Goal: Task Accomplishment & Management: Manage account settings

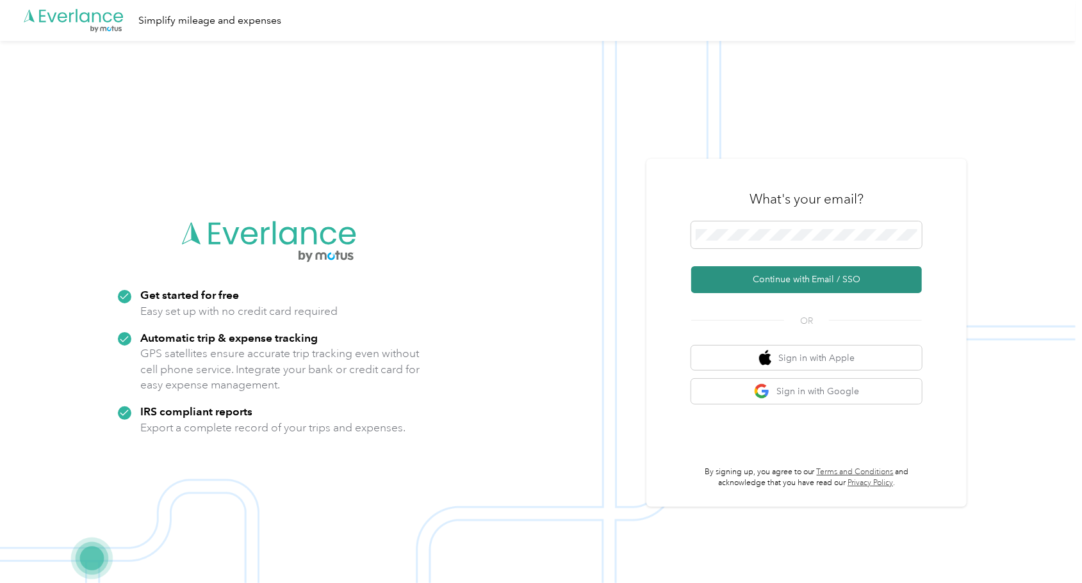
click at [732, 280] on button "Continue with Email / SSO" at bounding box center [806, 279] width 231 height 27
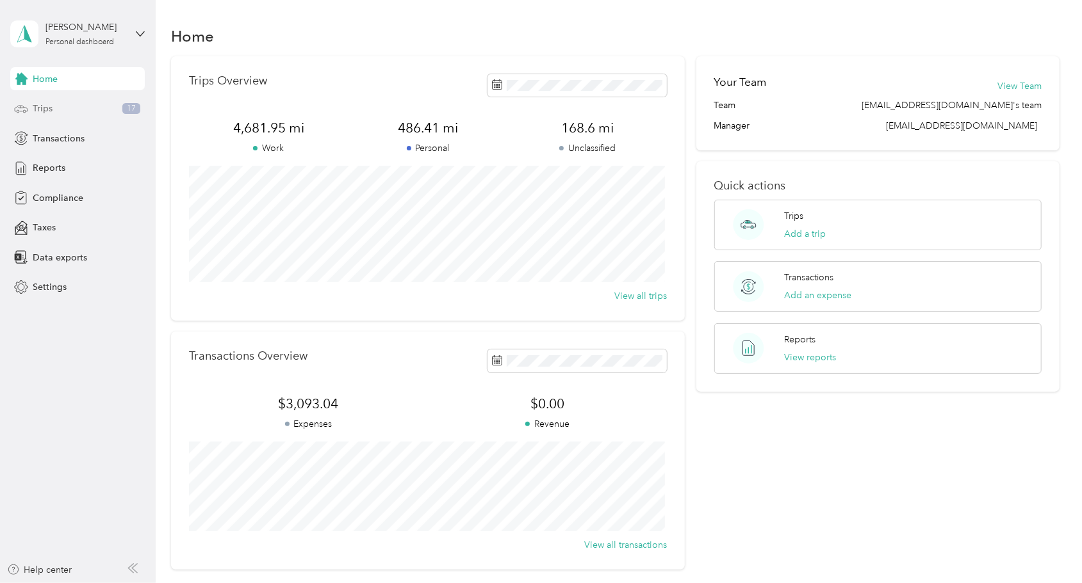
click at [55, 112] on div "Trips 17" at bounding box center [77, 108] width 134 height 23
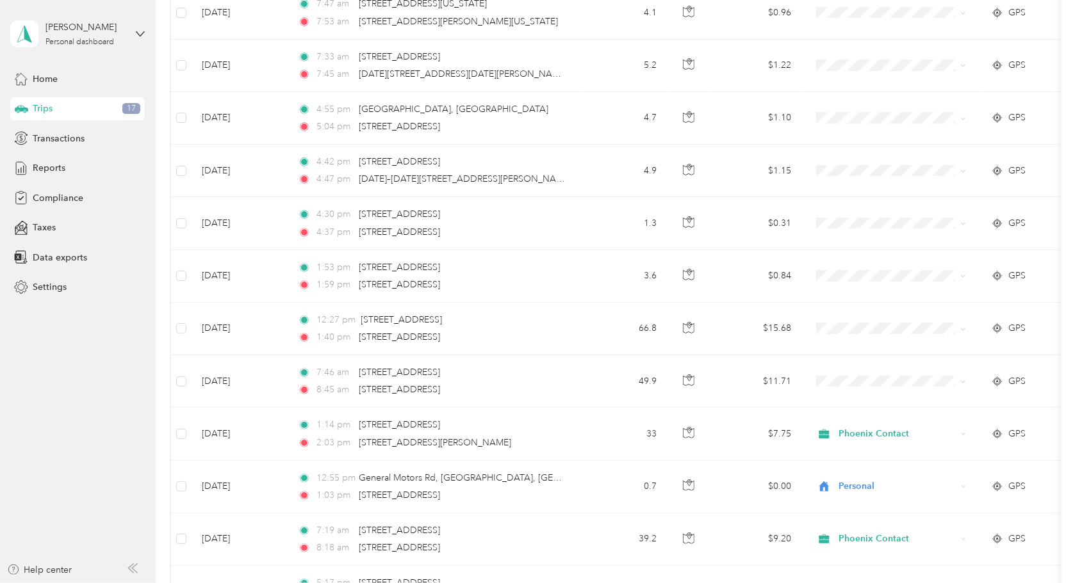
scroll to position [704, 0]
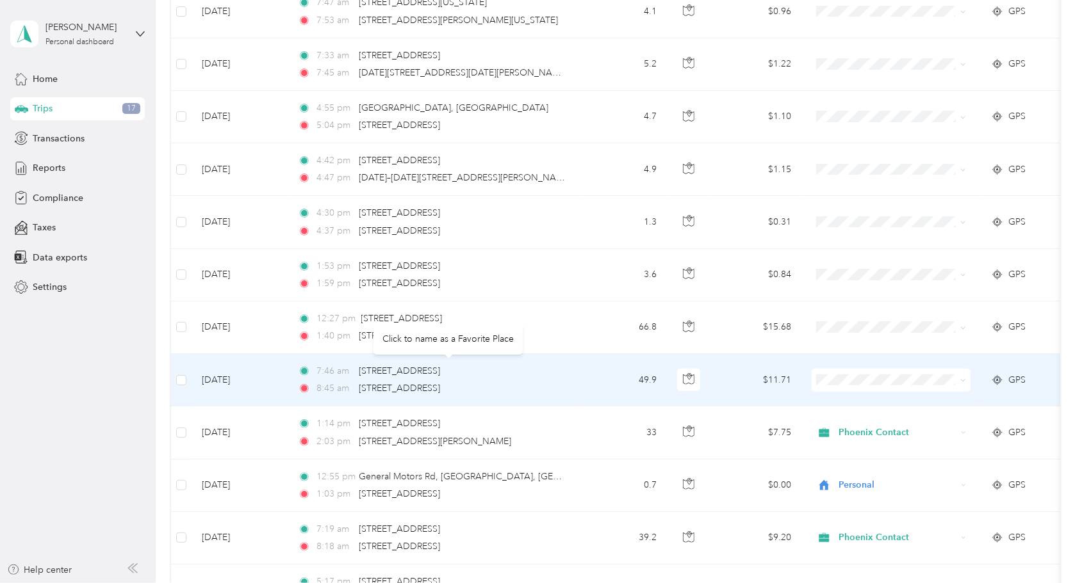
click at [440, 373] on div "[STREET_ADDRESS]" at bounding box center [399, 371] width 81 height 14
click at [585, 377] on td "49.9" at bounding box center [624, 380] width 85 height 53
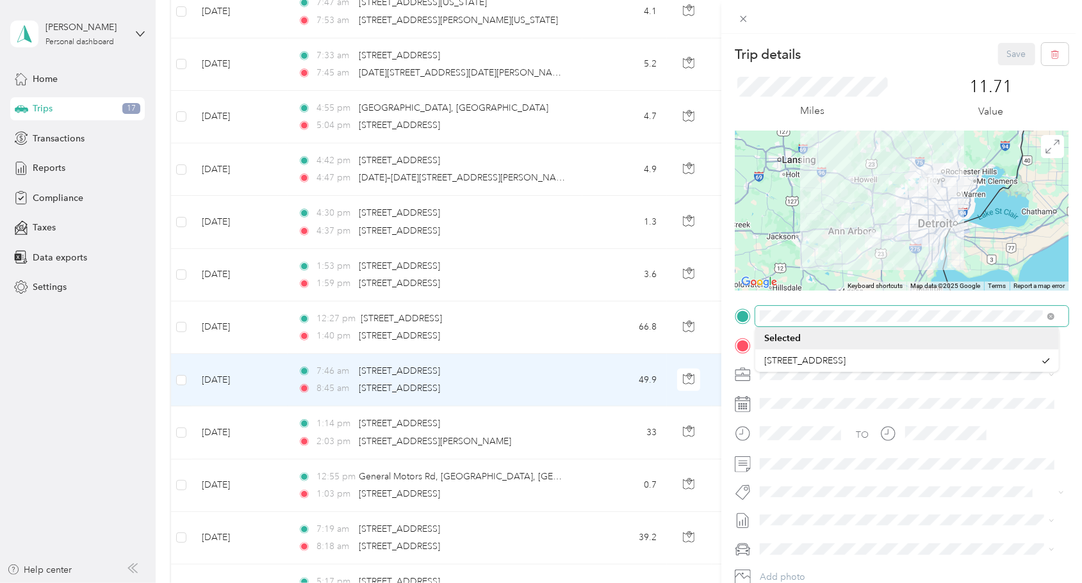
click at [737, 298] on div "Trip details Save This trip cannot be edited because it is either under review,…" at bounding box center [902, 329] width 334 height 573
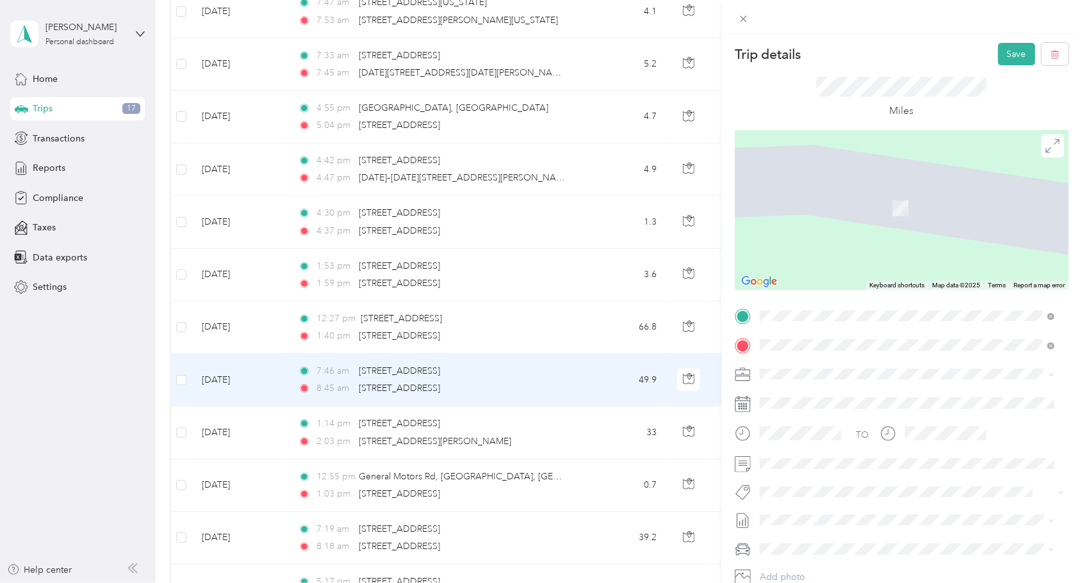
click at [821, 364] on span "[STREET_ADDRESS][US_STATE]" at bounding box center [848, 363] width 128 height 12
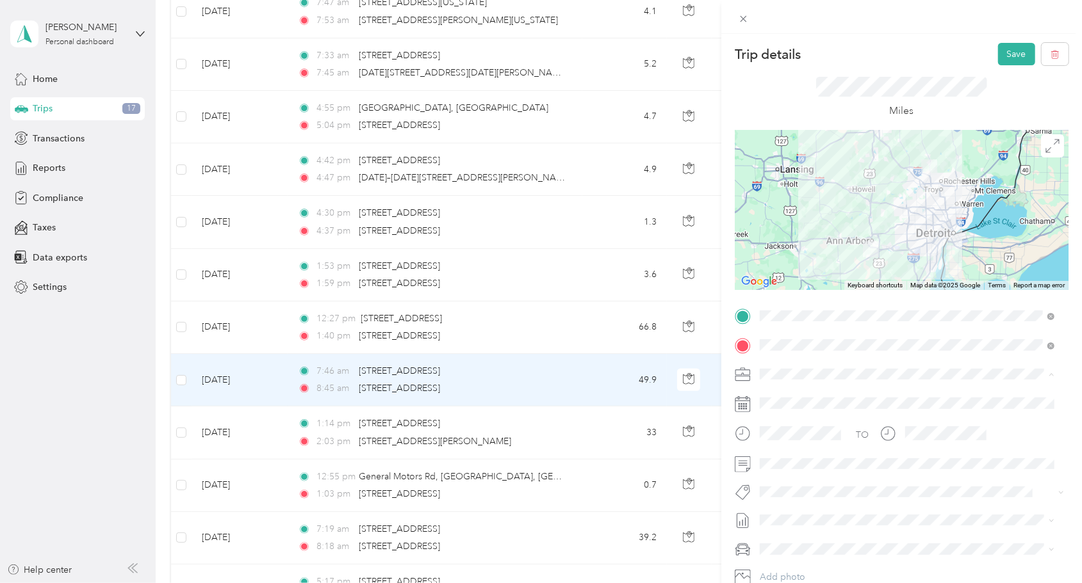
click at [802, 396] on span "Phoenix Contact" at bounding box center [797, 396] width 67 height 11
click at [1002, 59] on button "Save" at bounding box center [1016, 54] width 37 height 22
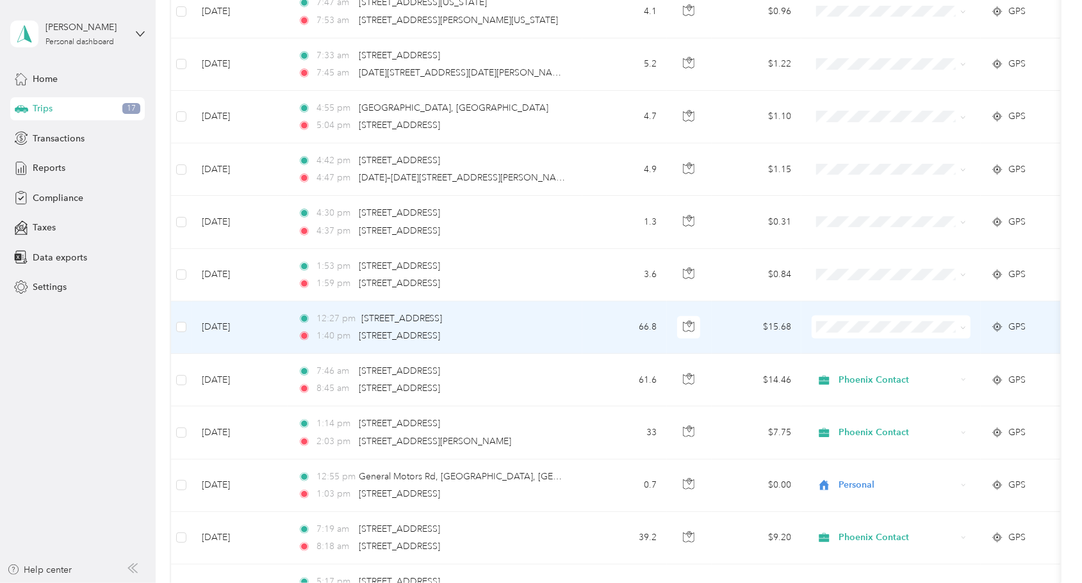
click at [562, 320] on div "12:27 pm [STREET_ADDRESS]" at bounding box center [432, 319] width 269 height 14
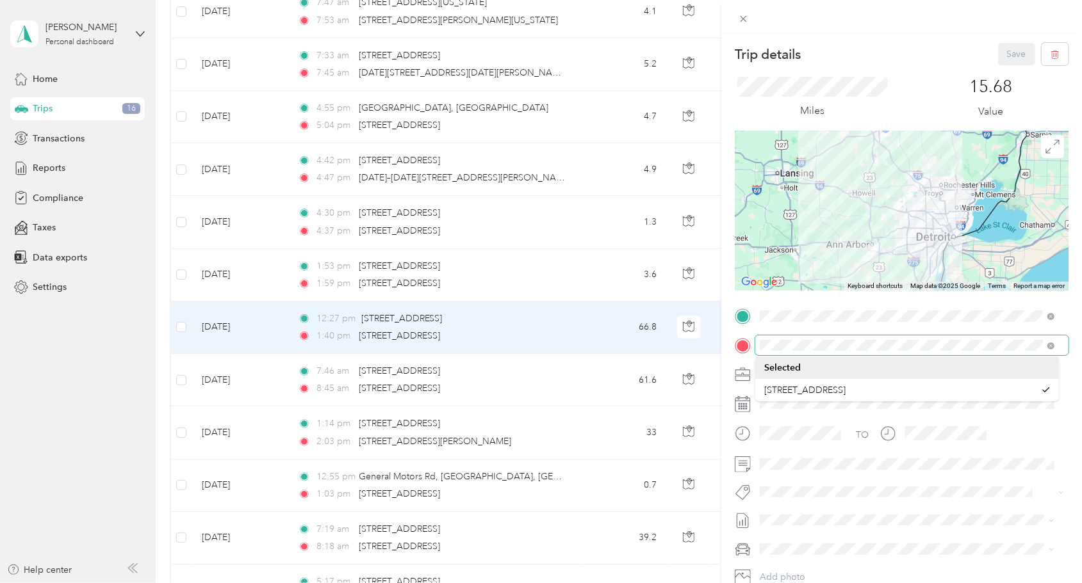
click at [713, 352] on div "Trip details Save This trip cannot be edited because it is either under review,…" at bounding box center [541, 291] width 1082 height 583
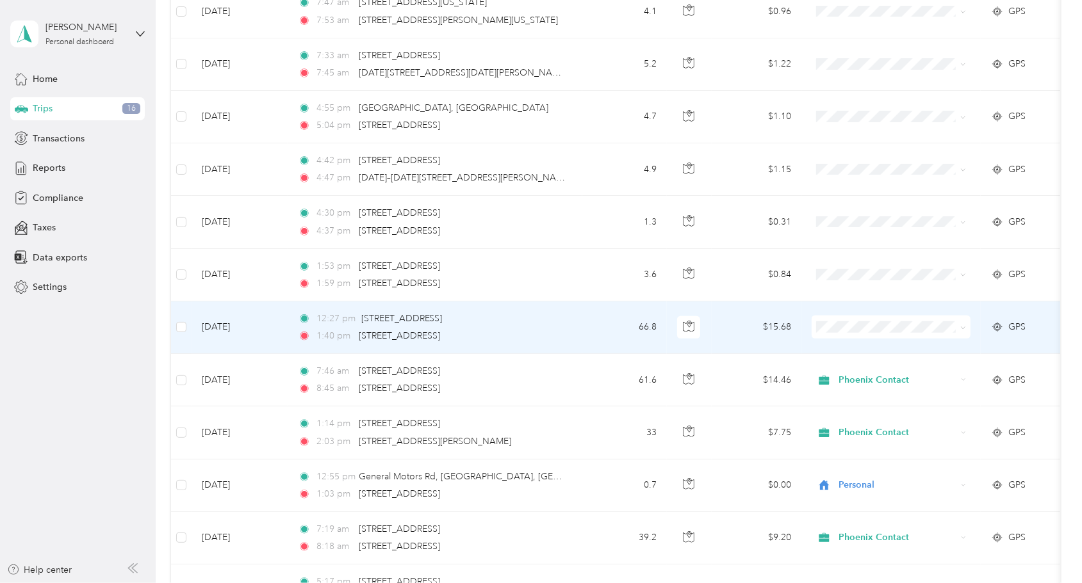
click at [550, 322] on div "12:27 pm [STREET_ADDRESS] 1:40 pm [STREET_ADDRESS]" at bounding box center [432, 327] width 269 height 31
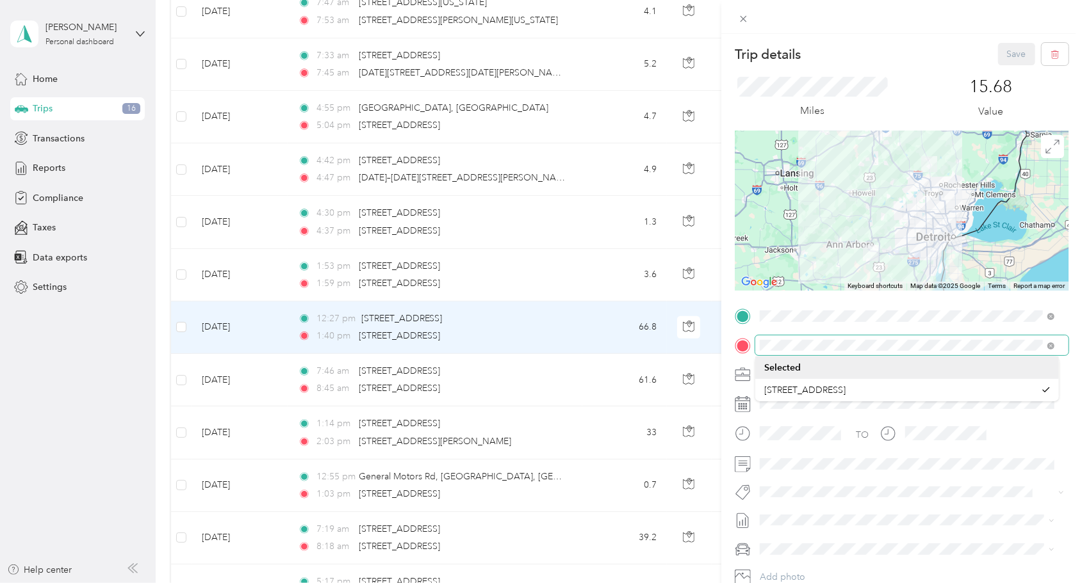
click at [730, 336] on form "Trip details Save This trip cannot be edited because it is either under review,…" at bounding box center [901, 329] width 361 height 573
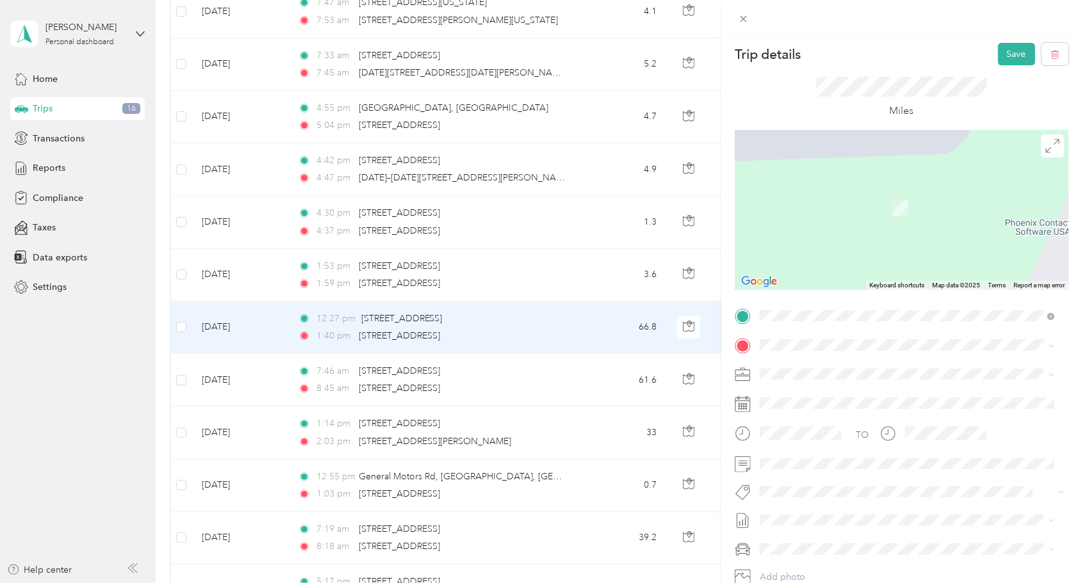
click at [829, 396] on span "[STREET_ADDRESS][US_STATE]" at bounding box center [848, 392] width 128 height 12
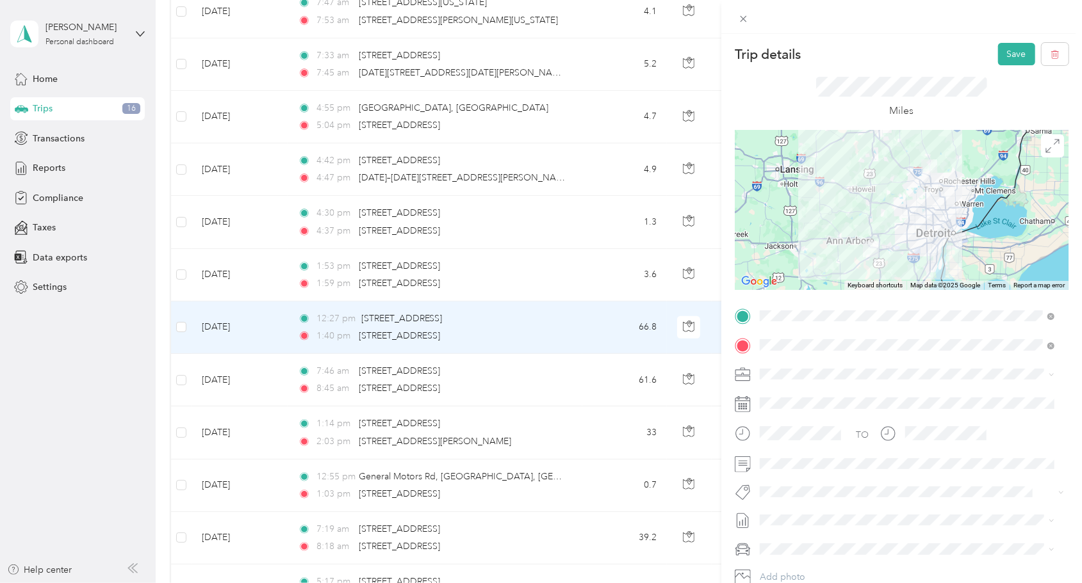
click at [802, 368] on span at bounding box center [911, 374] width 313 height 20
click at [786, 396] on span "Phoenix Contact" at bounding box center [797, 396] width 67 height 11
click at [1014, 59] on button "Save" at bounding box center [1016, 54] width 37 height 22
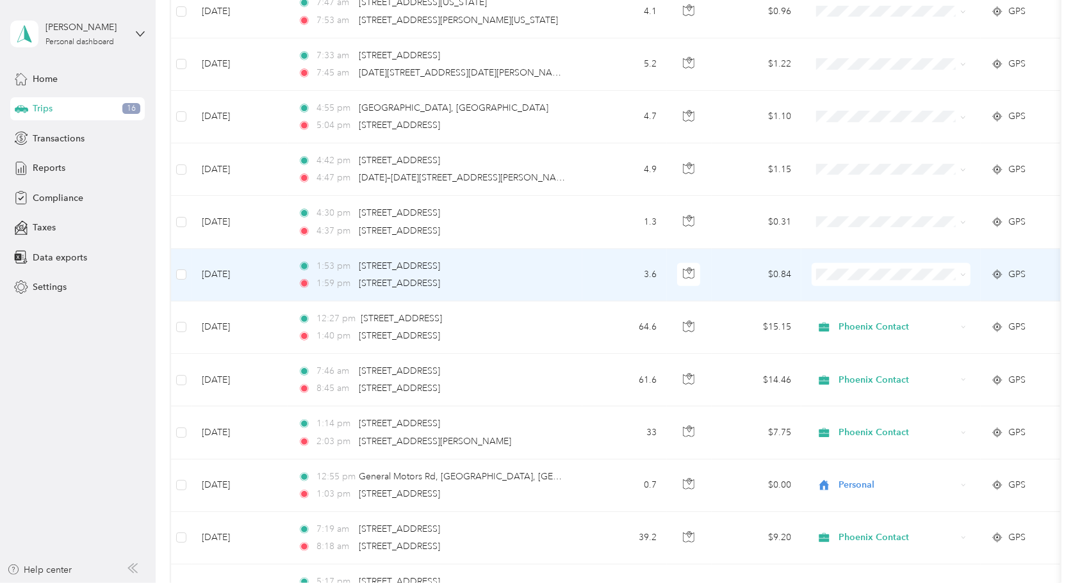
click at [962, 275] on span at bounding box center [963, 274] width 6 height 11
click at [963, 269] on span at bounding box center [963, 274] width 6 height 11
click at [966, 272] on span at bounding box center [890, 274] width 159 height 23
click at [868, 320] on li "Personal" at bounding box center [890, 317] width 159 height 22
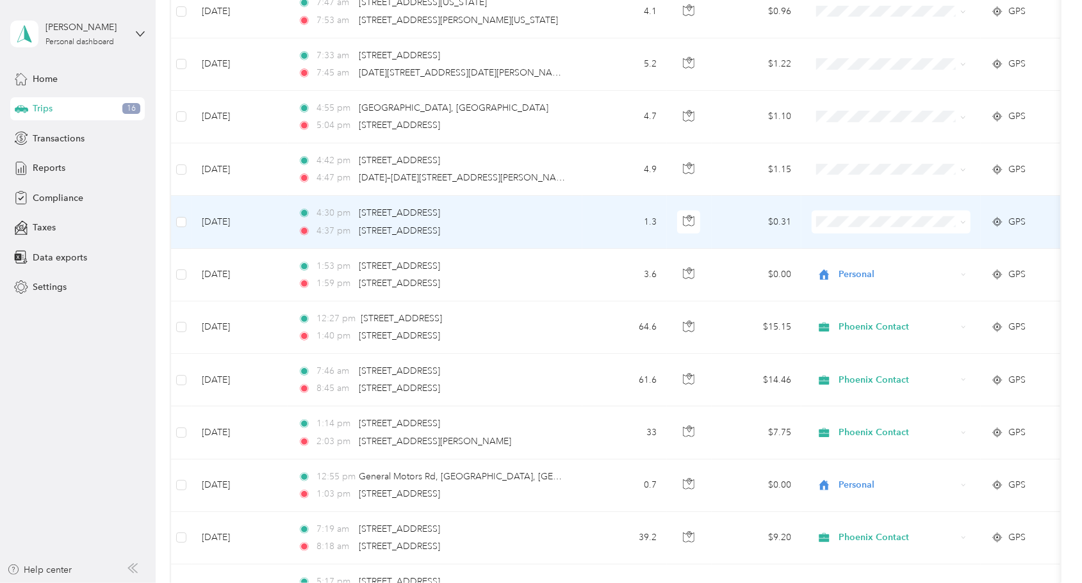
click at [872, 264] on span "Personal" at bounding box center [902, 260] width 118 height 13
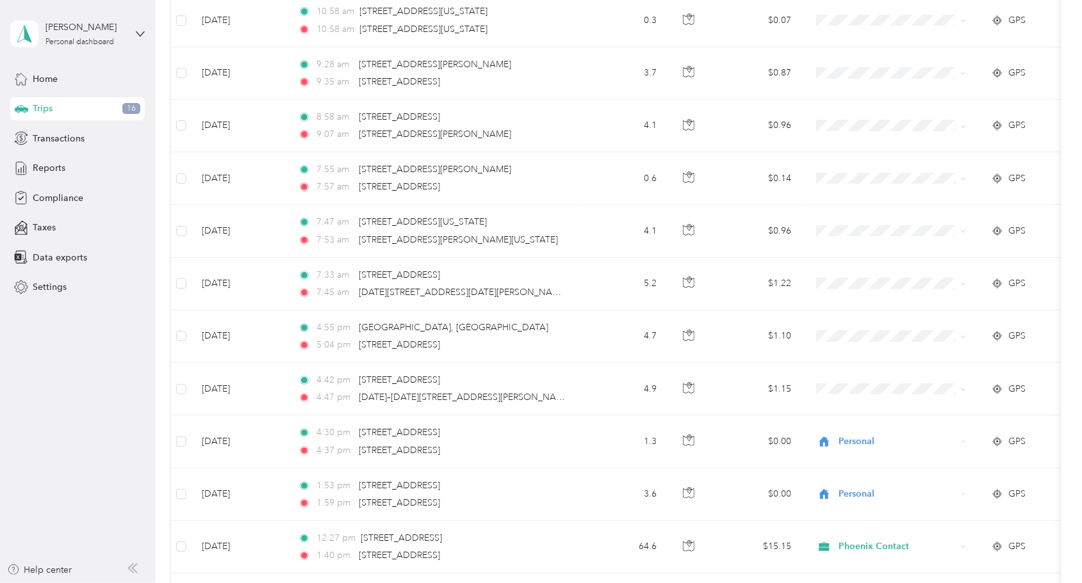
scroll to position [481, 0]
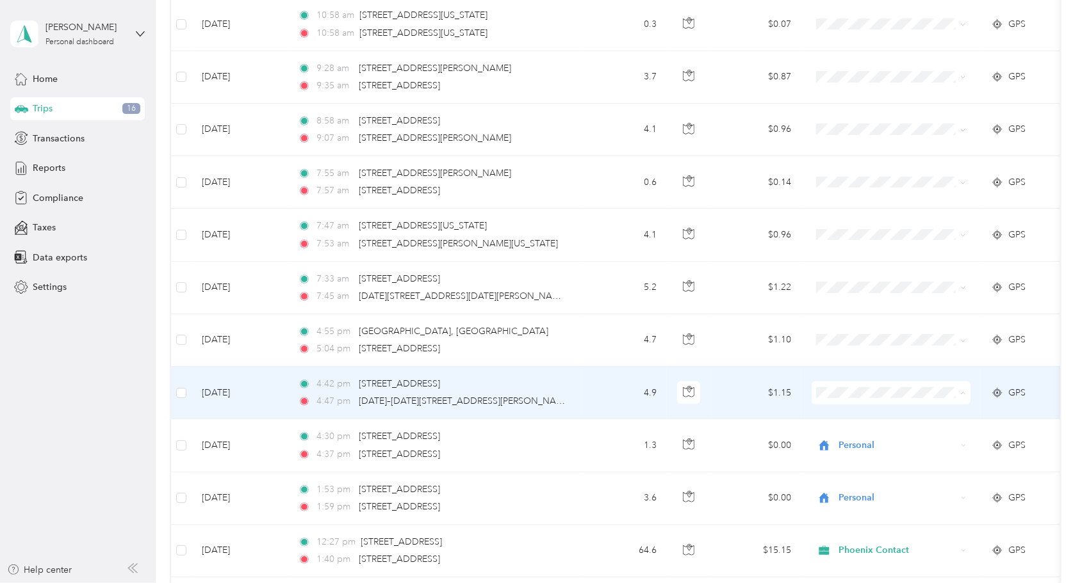
click at [868, 437] on span "Personal" at bounding box center [902, 435] width 118 height 13
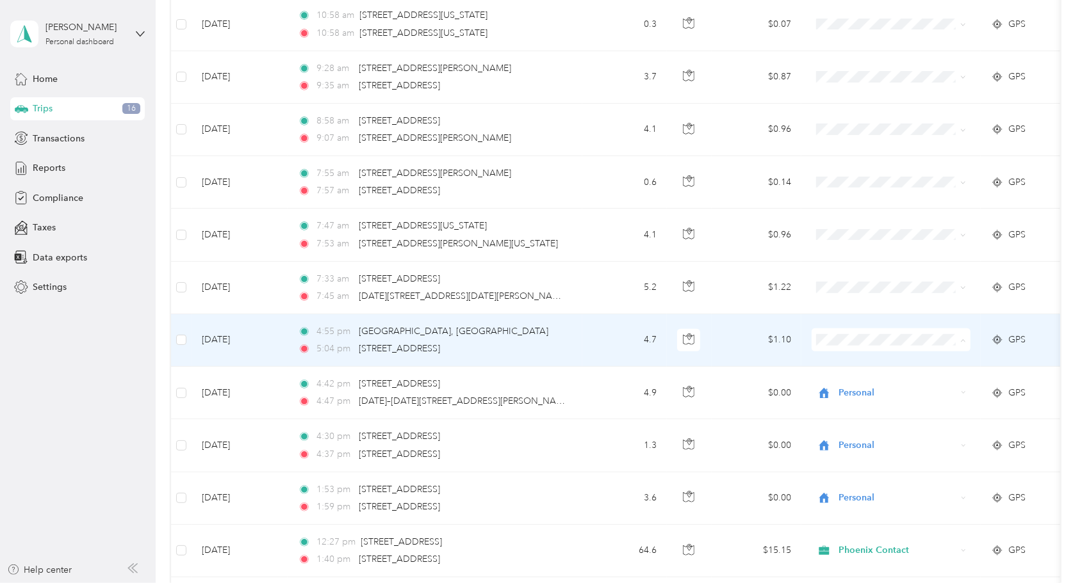
click at [857, 382] on span "Personal" at bounding box center [902, 383] width 118 height 13
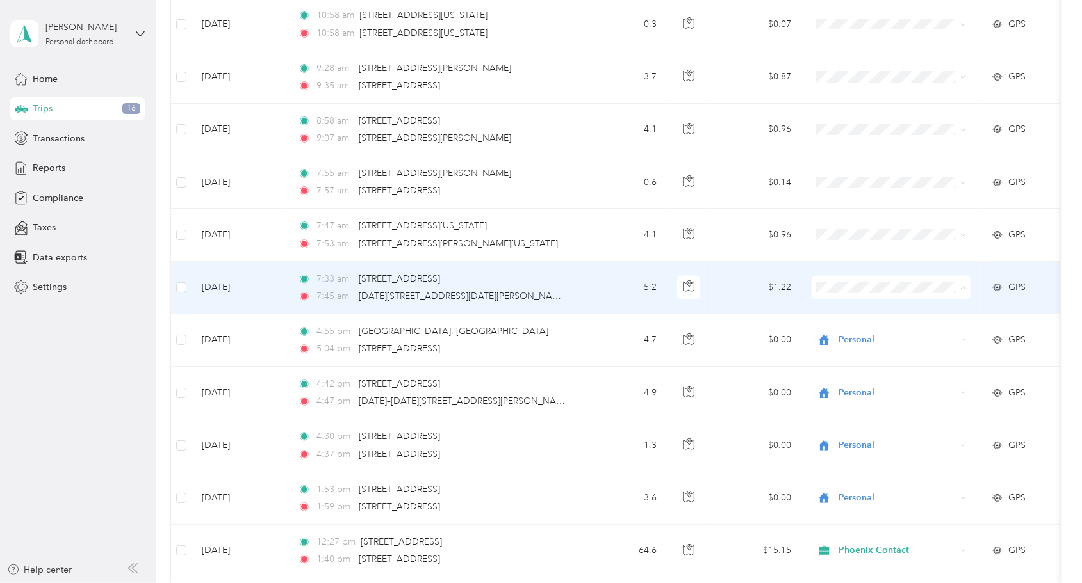
click at [851, 338] on body "[PERSON_NAME] Personal dashboard Home Trips 16 Transactions Reports Compliance …" at bounding box center [537, 291] width 1075 height 583
click at [861, 330] on span "Personal" at bounding box center [902, 325] width 118 height 13
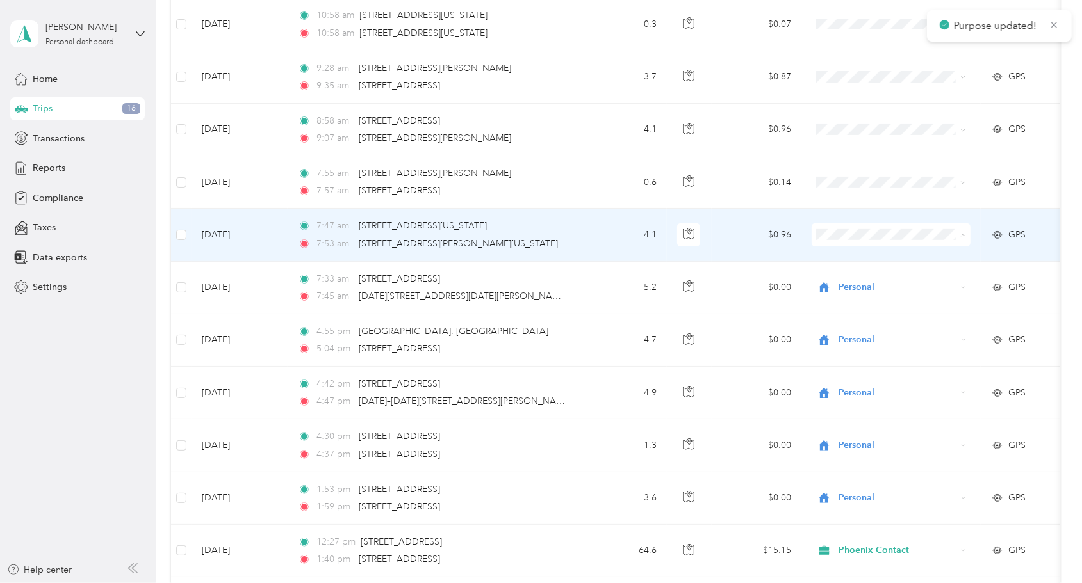
click at [857, 279] on span "Personal" at bounding box center [902, 278] width 118 height 13
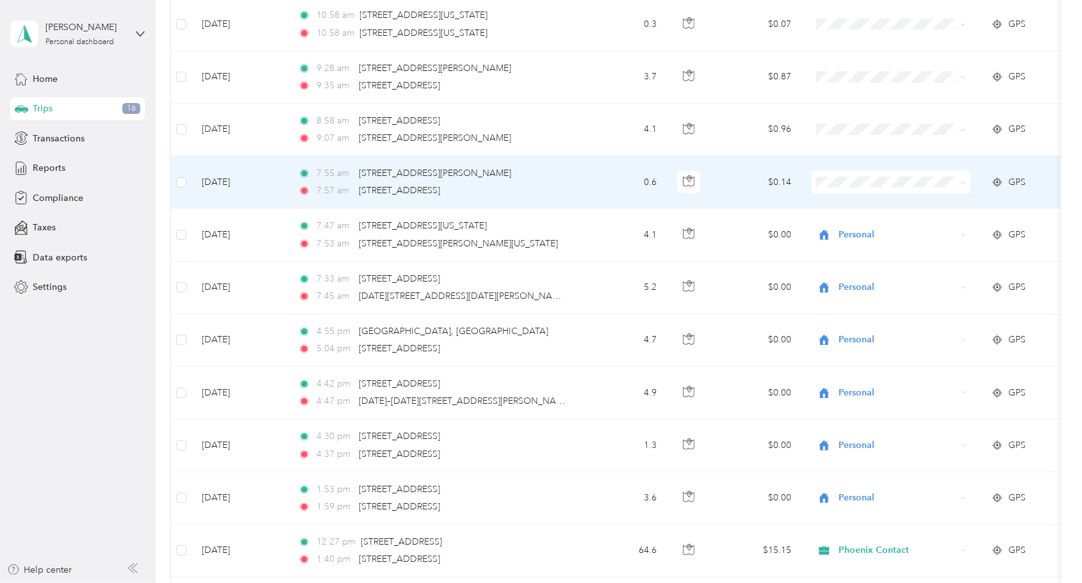
click at [859, 230] on li "Personal" at bounding box center [890, 226] width 159 height 22
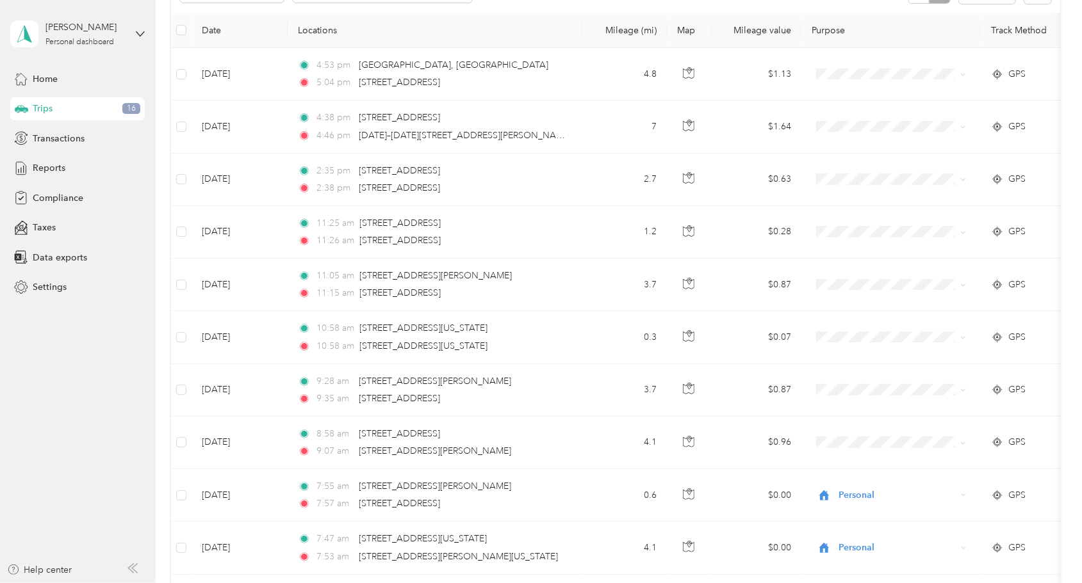
scroll to position [164, 0]
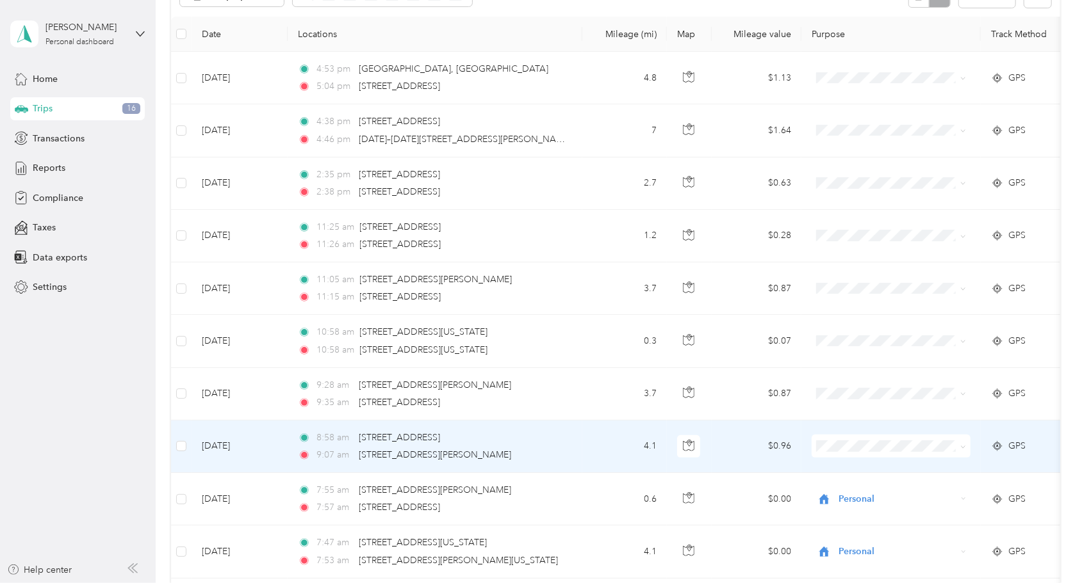
click at [863, 490] on span "Personal" at bounding box center [902, 487] width 118 height 13
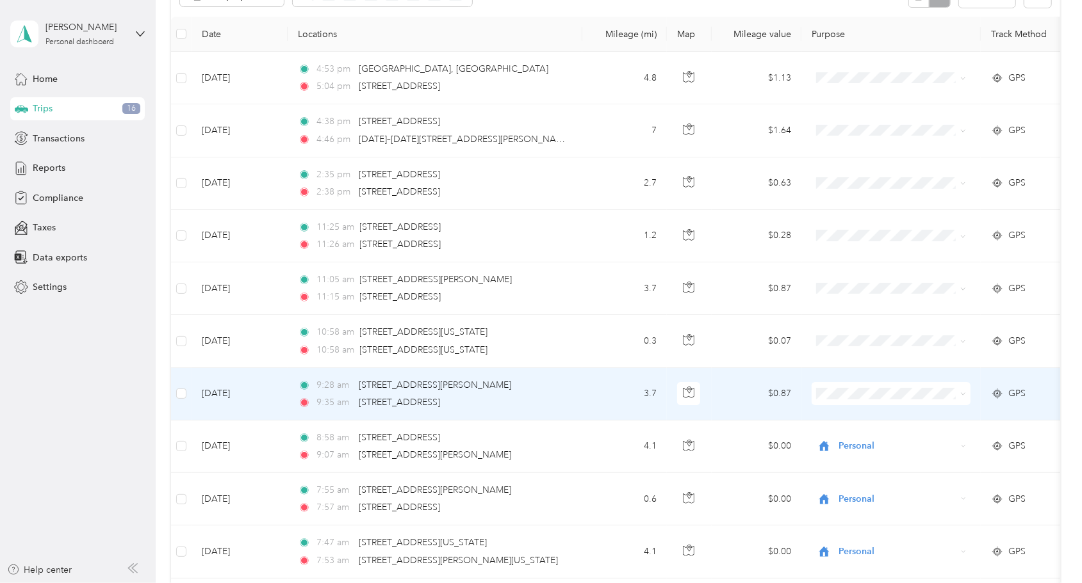
click at [853, 443] on li "Personal" at bounding box center [890, 436] width 159 height 22
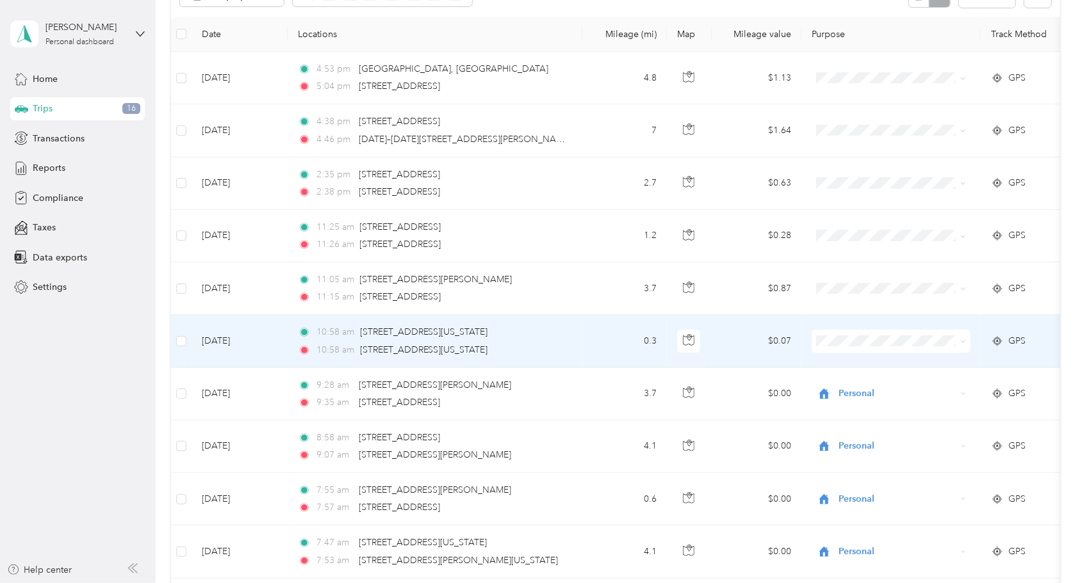
click at [856, 384] on span "Personal" at bounding box center [902, 383] width 118 height 13
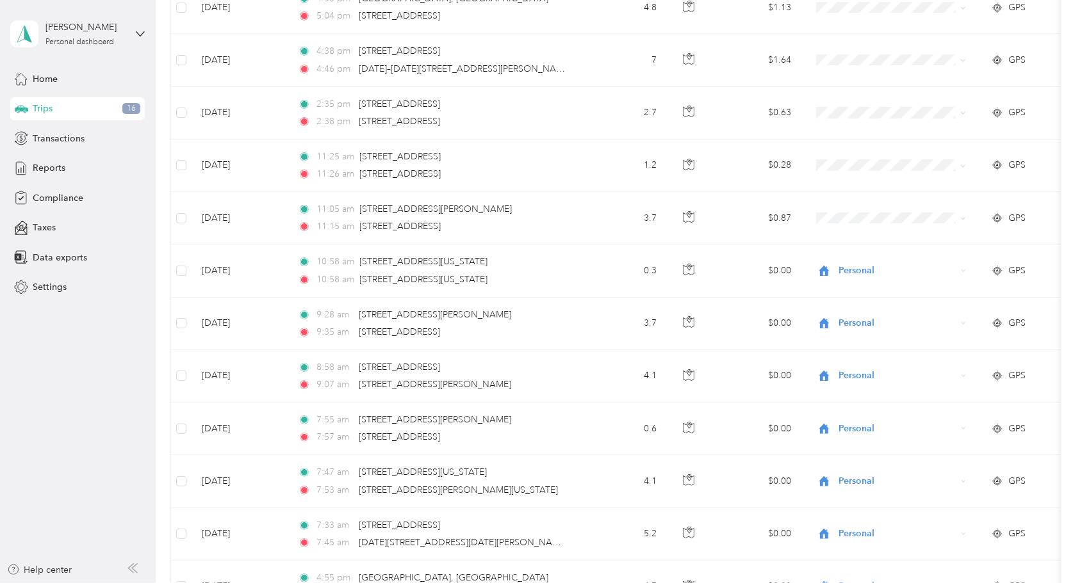
scroll to position [0, 0]
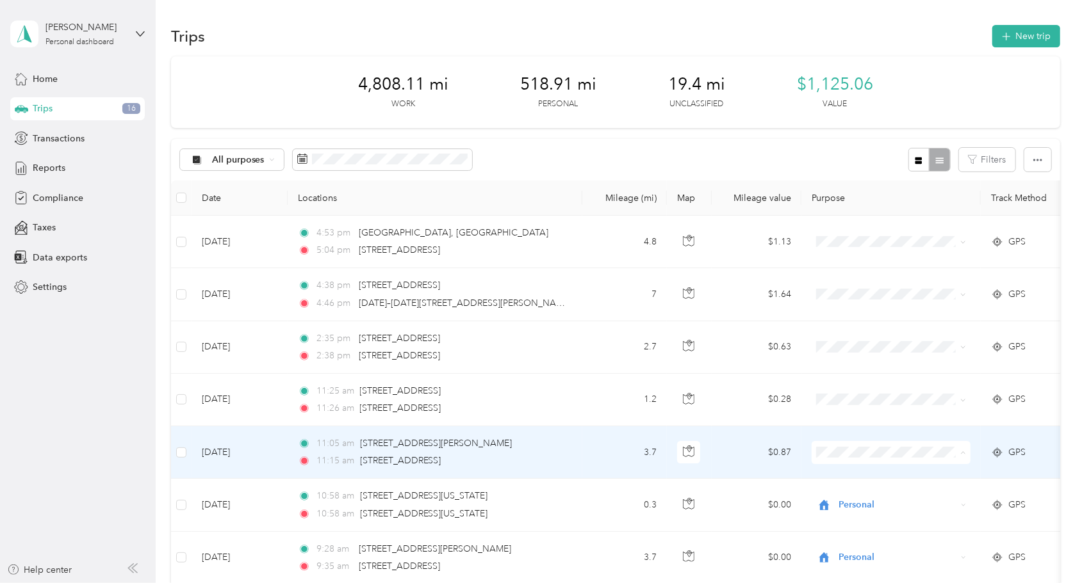
click at [858, 496] on span "Personal" at bounding box center [902, 497] width 118 height 13
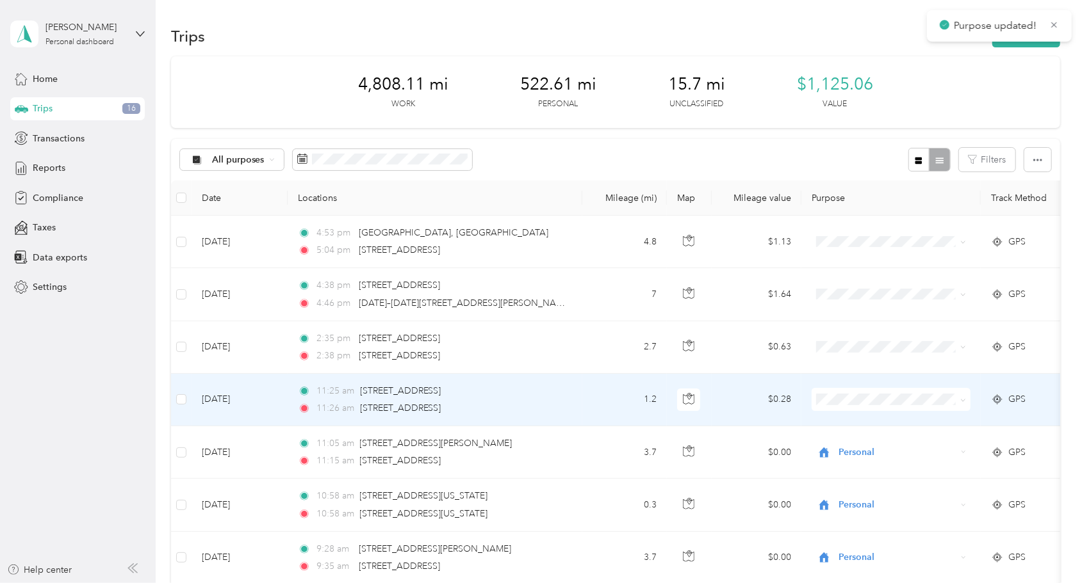
click at [865, 444] on span "Personal" at bounding box center [902, 440] width 118 height 13
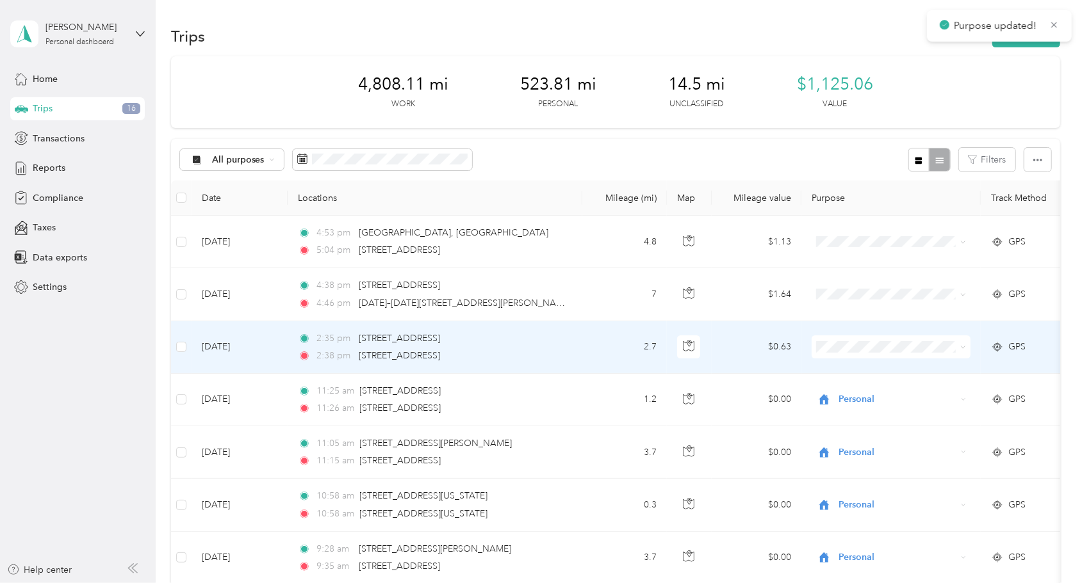
click at [861, 396] on li "Personal" at bounding box center [890, 387] width 159 height 22
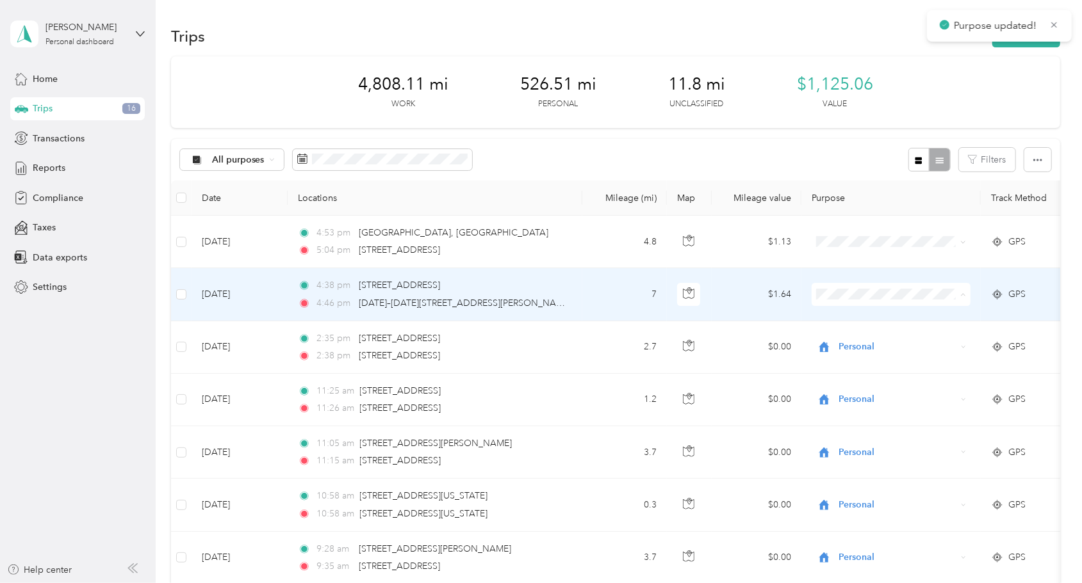
click at [859, 338] on span "Personal" at bounding box center [902, 340] width 118 height 13
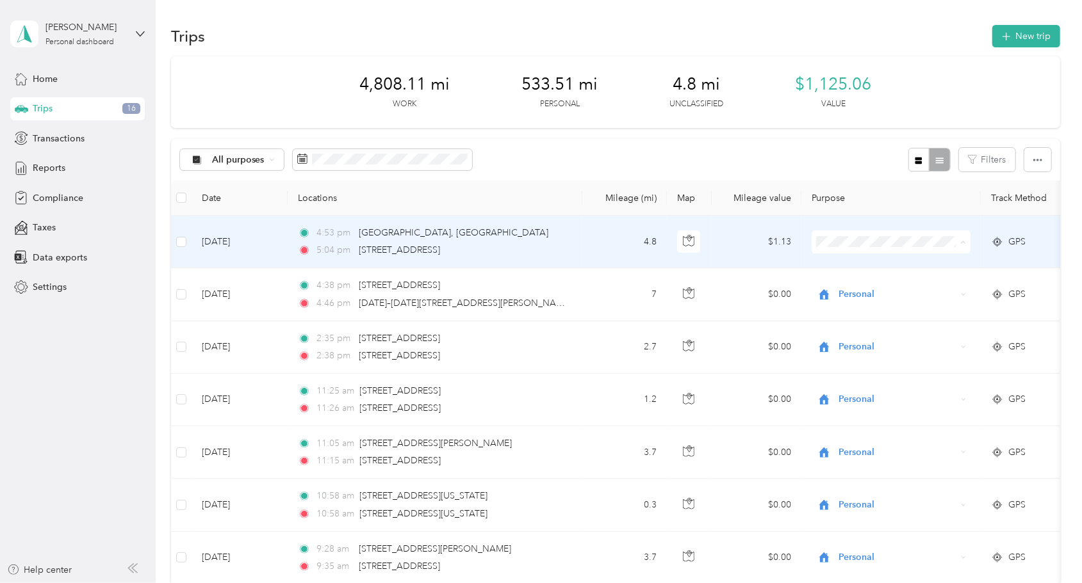
click at [863, 288] on span "Personal" at bounding box center [902, 287] width 118 height 13
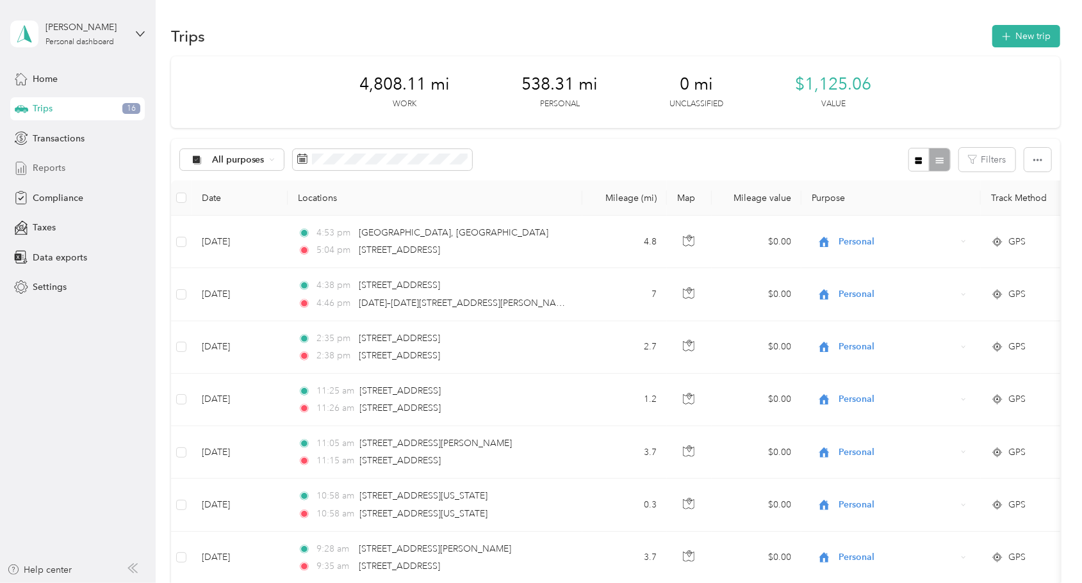
click at [52, 167] on span "Reports" at bounding box center [49, 167] width 33 height 13
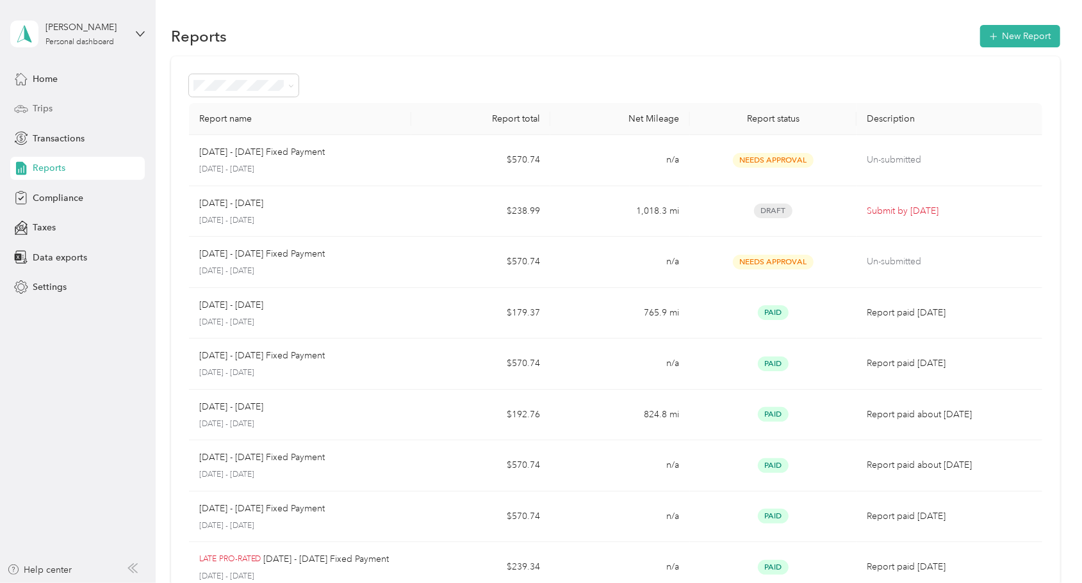
click at [46, 109] on span "Trips" at bounding box center [43, 108] width 20 height 13
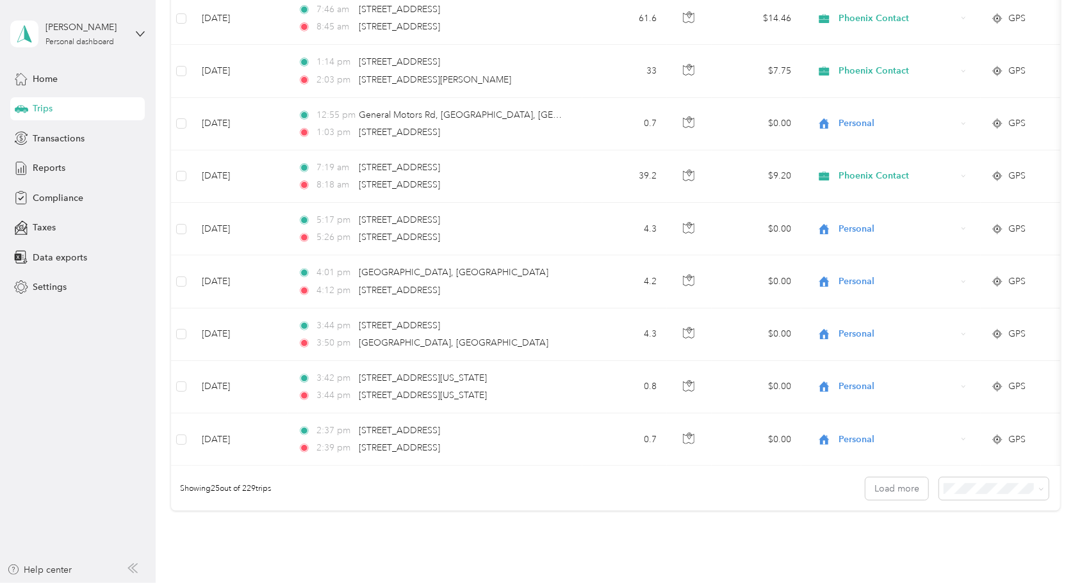
scroll to position [1077, 0]
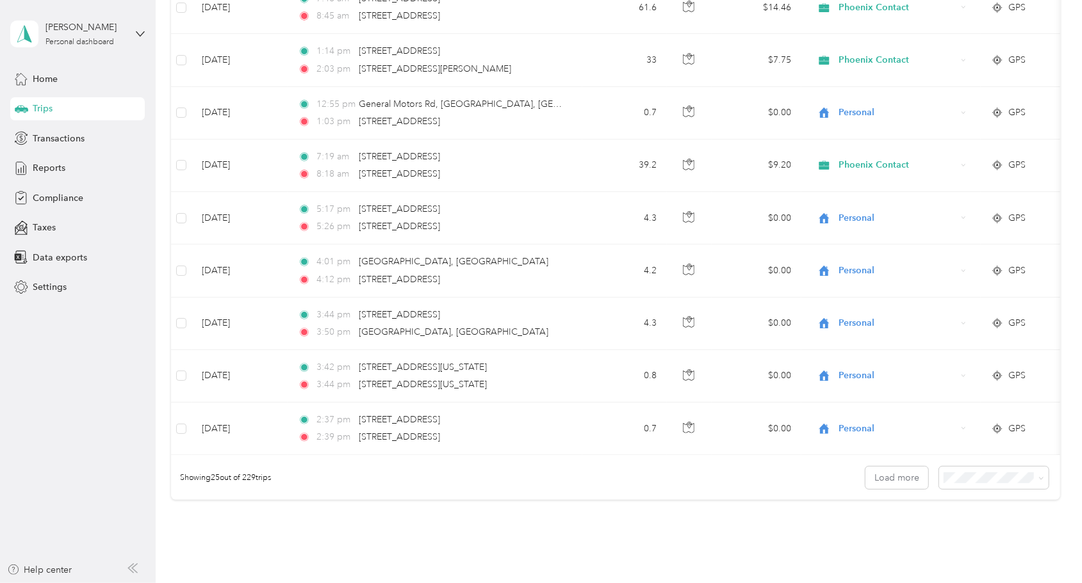
click at [966, 526] on span "50 per load" at bounding box center [968, 527] width 47 height 11
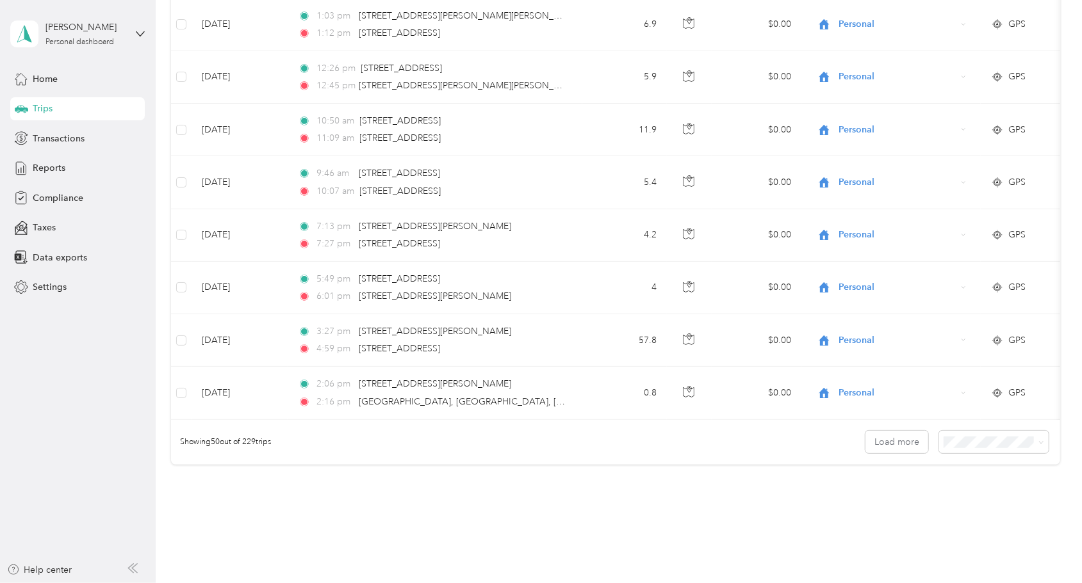
scroll to position [2458, 0]
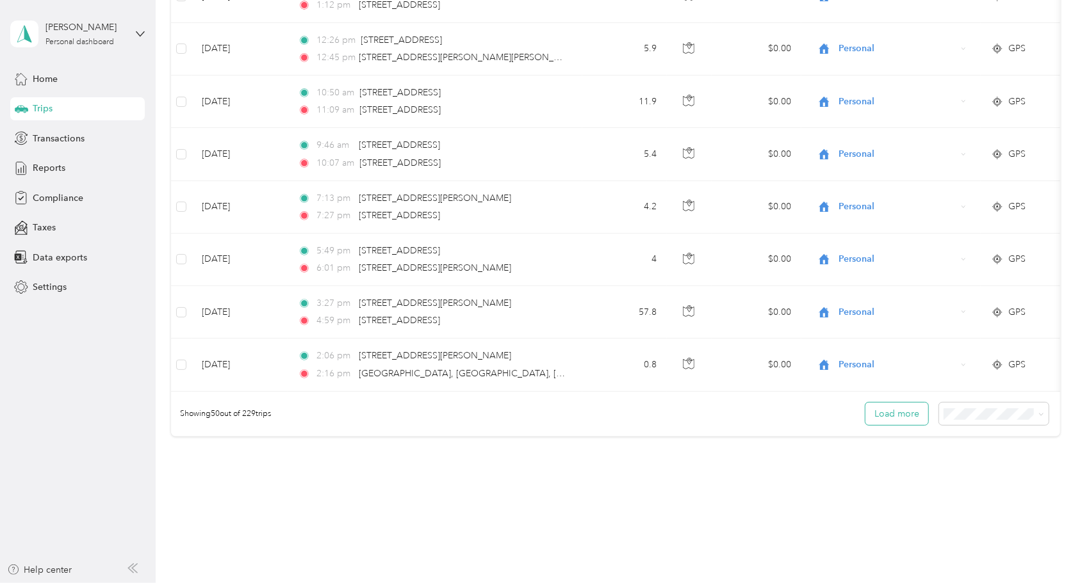
click at [900, 411] on button "Load more" at bounding box center [896, 414] width 63 height 22
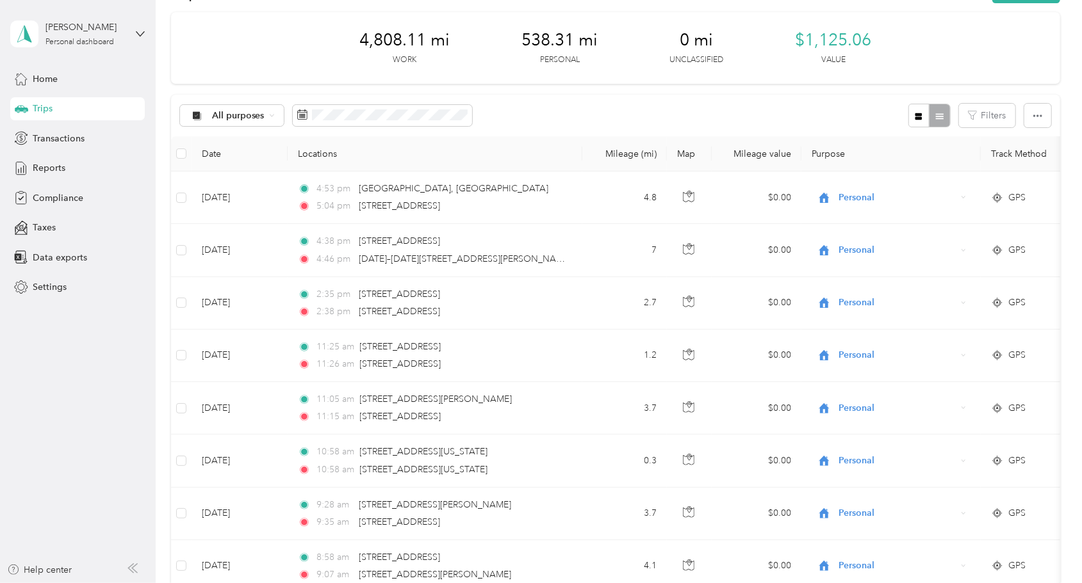
scroll to position [0, 0]
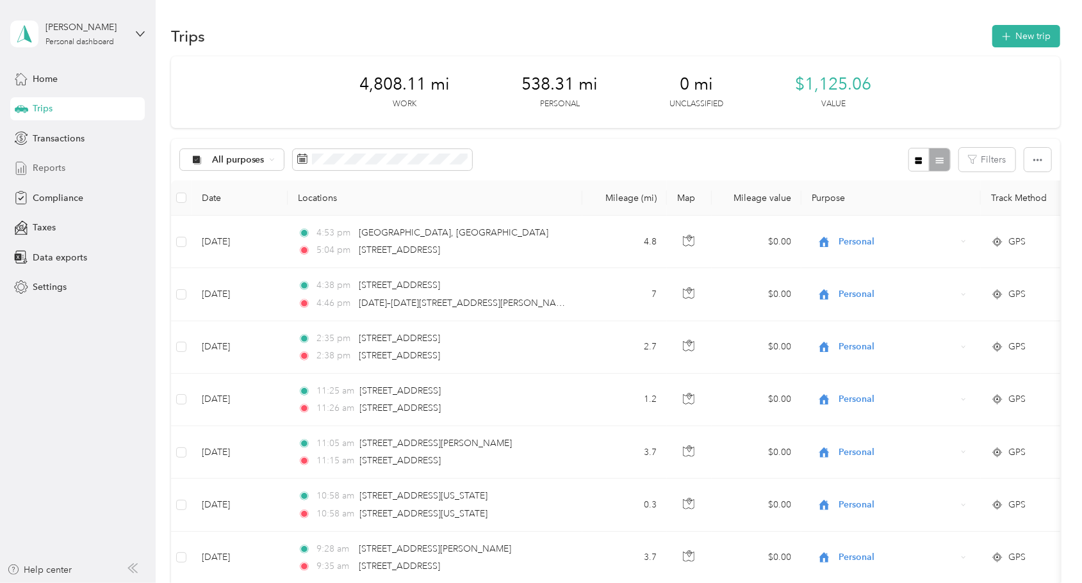
click at [54, 168] on span "Reports" at bounding box center [49, 167] width 33 height 13
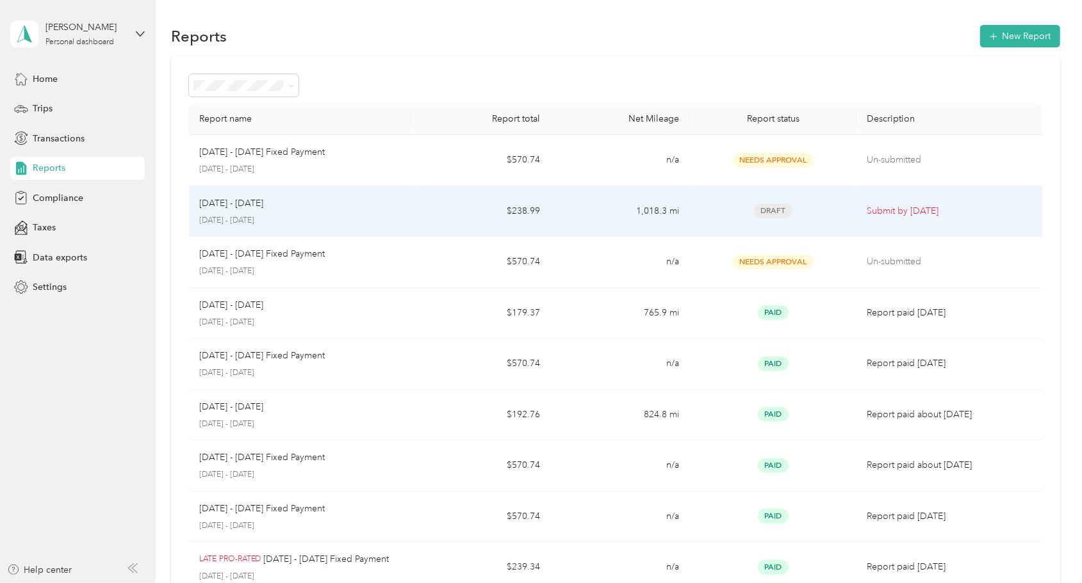
click at [392, 209] on div "[DATE] - [DATE]" at bounding box center [300, 204] width 202 height 14
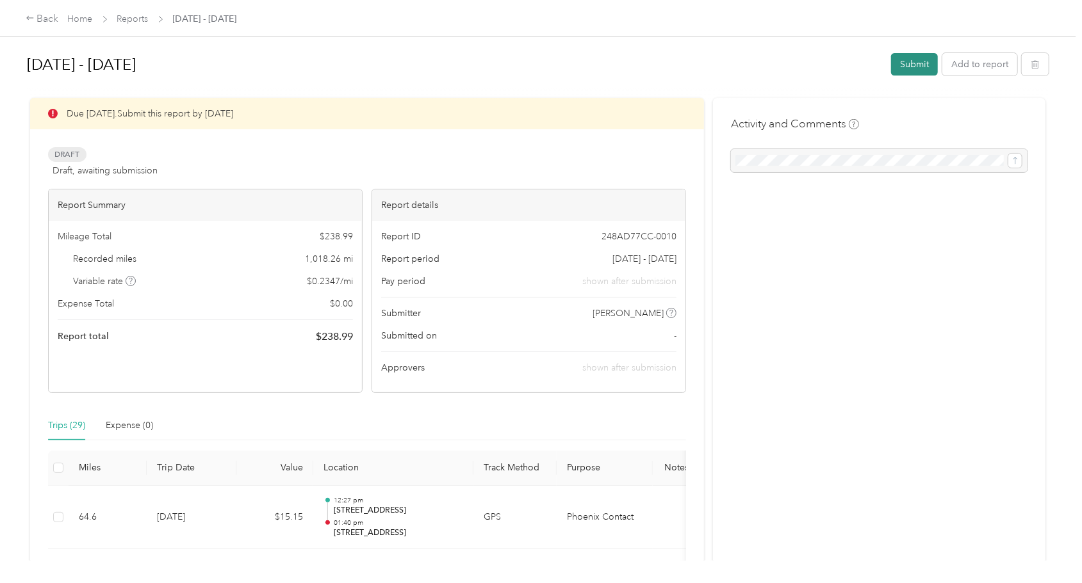
click at [913, 62] on button "Submit" at bounding box center [914, 64] width 47 height 22
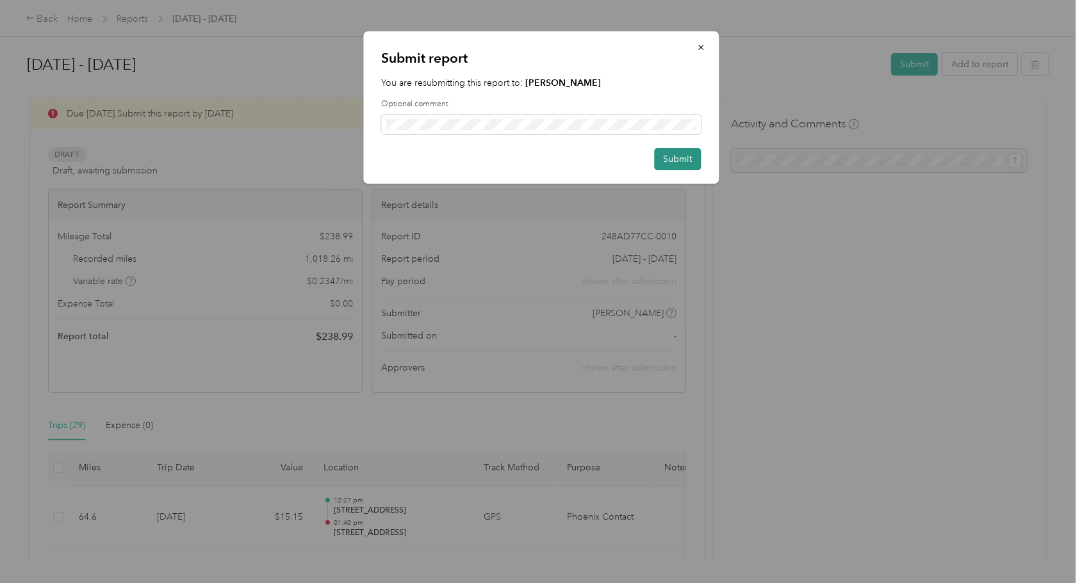
click at [689, 161] on button "Submit" at bounding box center [677, 159] width 47 height 22
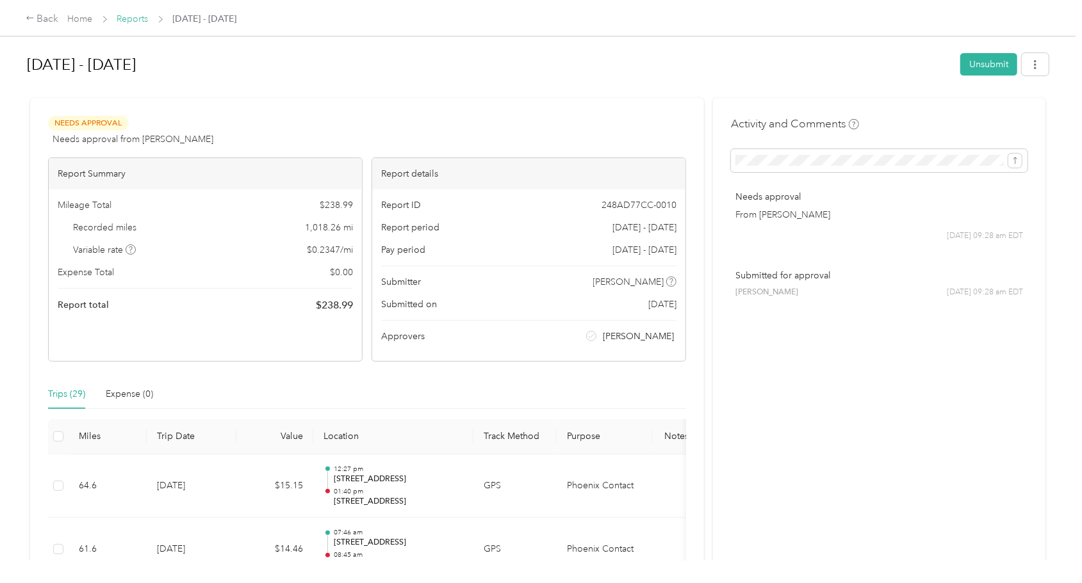
click at [131, 22] on link "Reports" at bounding box center [132, 18] width 31 height 11
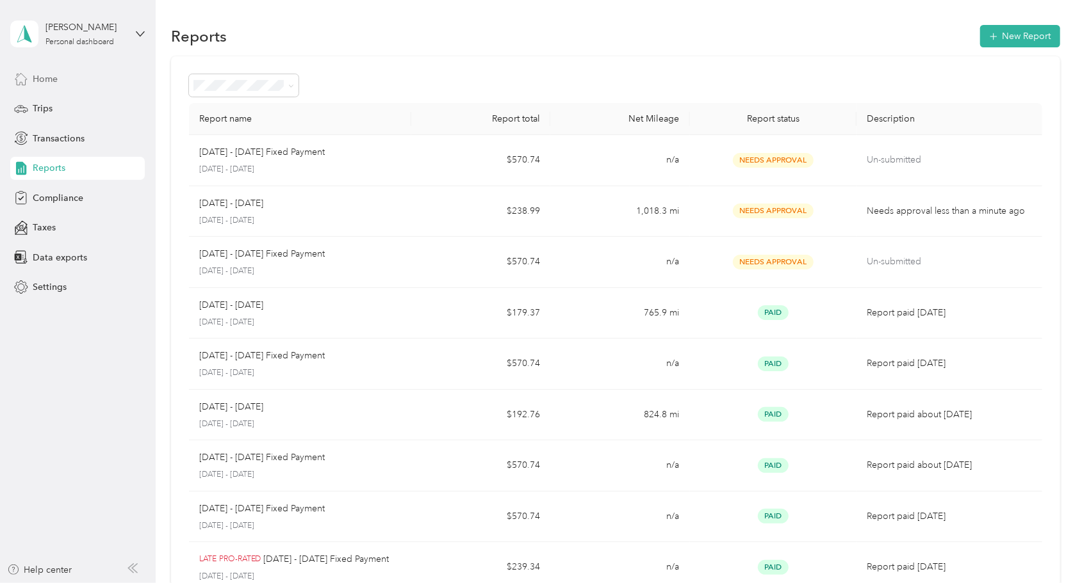
click at [46, 79] on span "Home" at bounding box center [45, 78] width 25 height 13
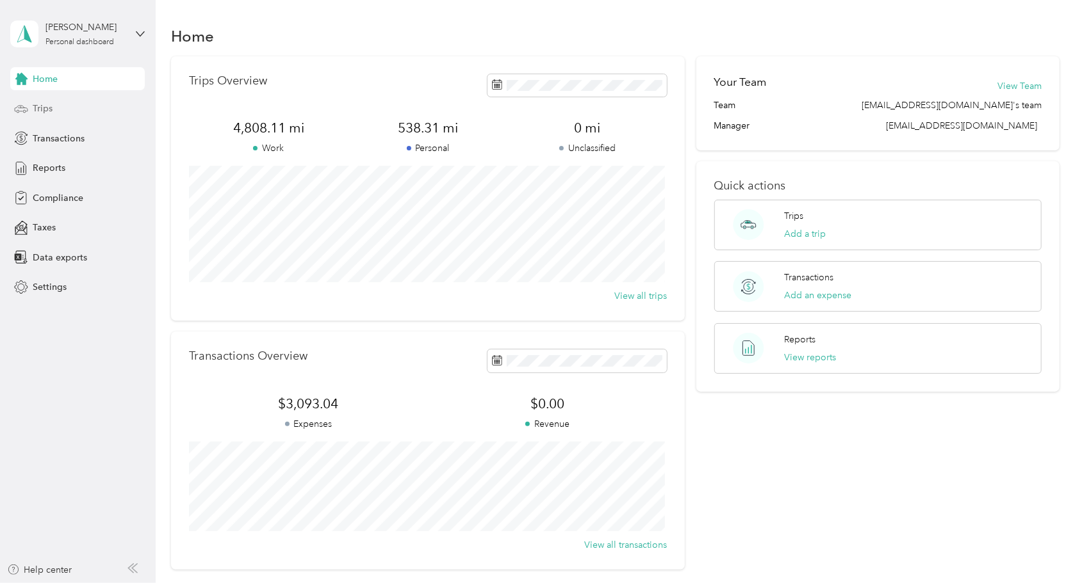
click at [42, 111] on span "Trips" at bounding box center [43, 108] width 20 height 13
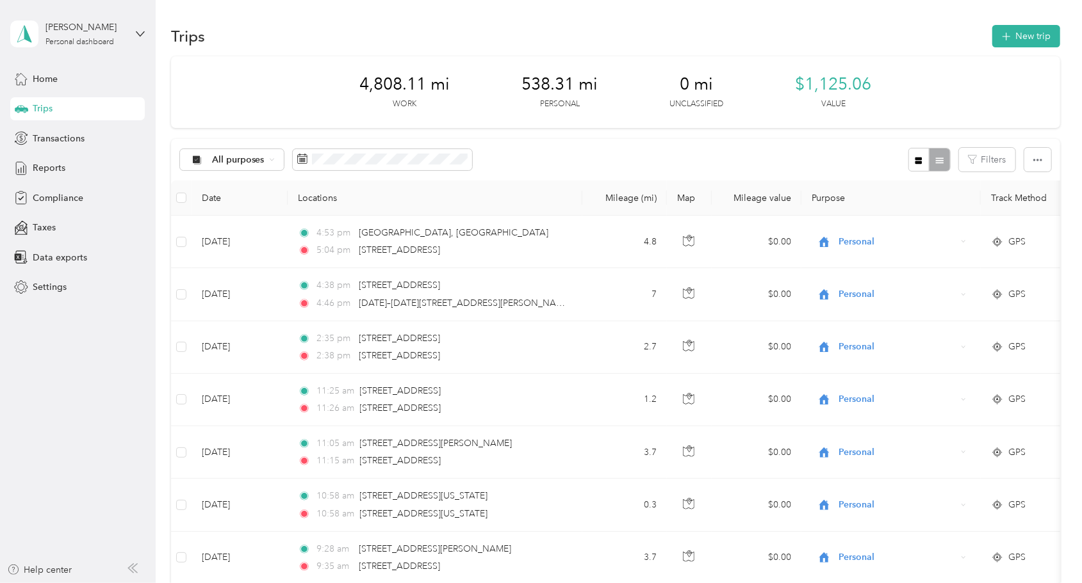
click at [42, 111] on span "Trips" at bounding box center [43, 108] width 20 height 13
click at [45, 81] on span "Home" at bounding box center [45, 78] width 25 height 13
